Goal: Check status: Check status

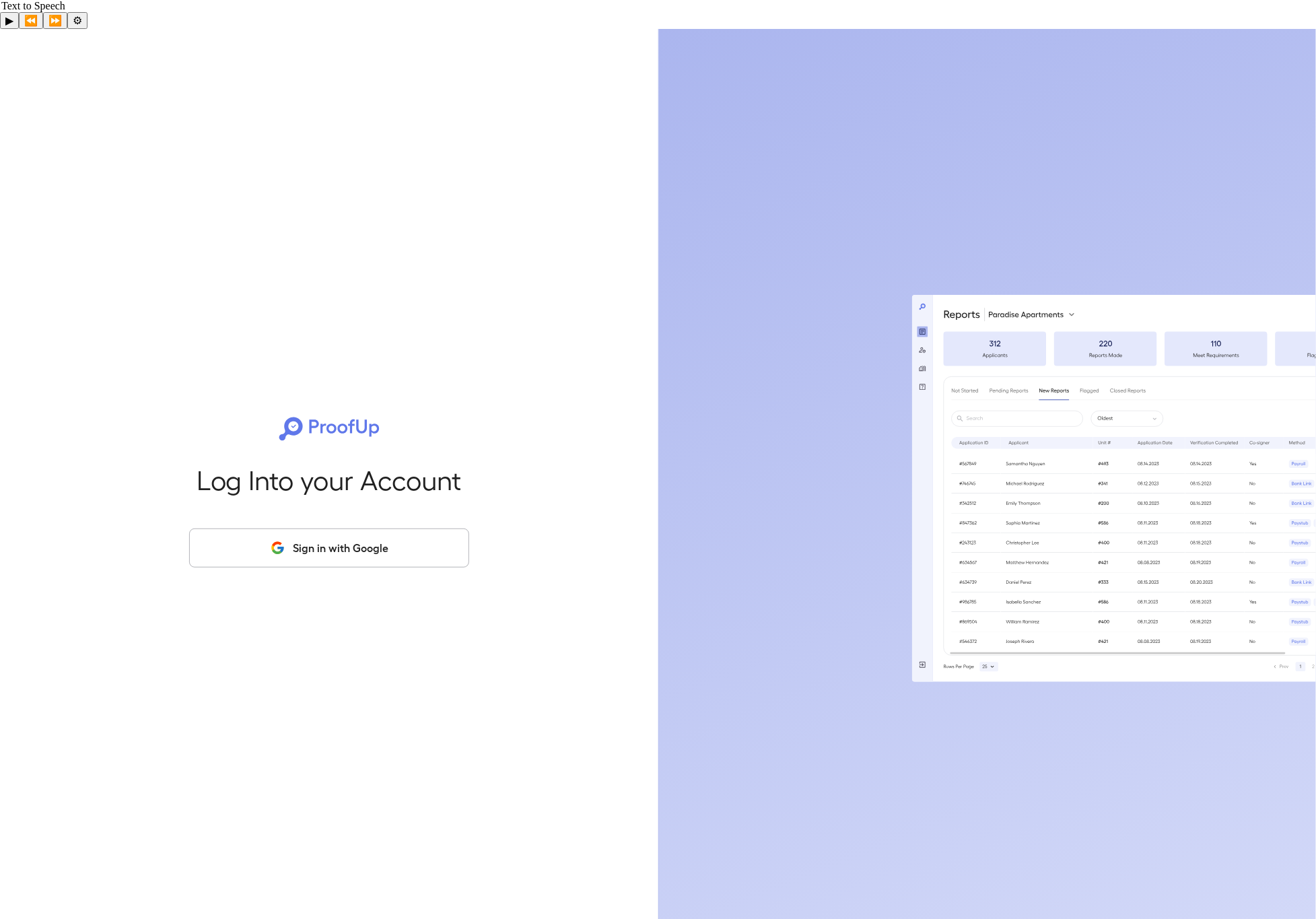
click at [246, 490] on div "Log Into your Account Sign in with Google" at bounding box center [329, 489] width 615 height 919
click at [271, 540] on icon "button" at bounding box center [277, 548] width 17 height 16
